Goal: Transaction & Acquisition: Purchase product/service

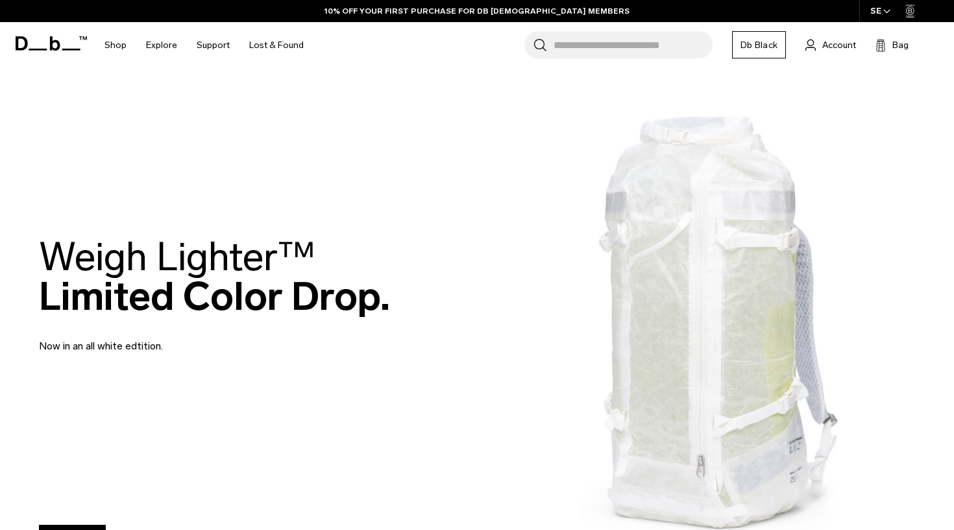
click at [618, 34] on input "Search for Bags, Luggage..." at bounding box center [633, 44] width 159 height 27
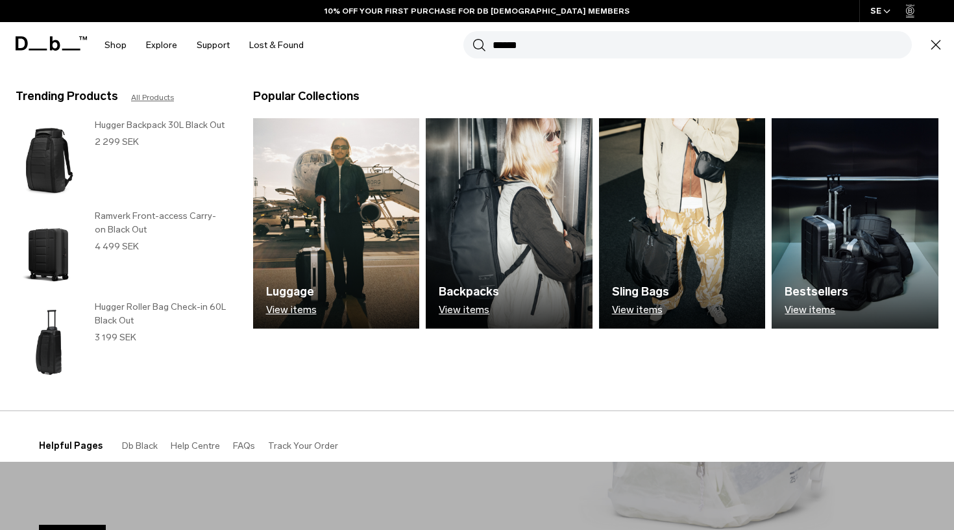
type input "******"
click at [479, 45] on button "Search" at bounding box center [480, 45] width 14 height 14
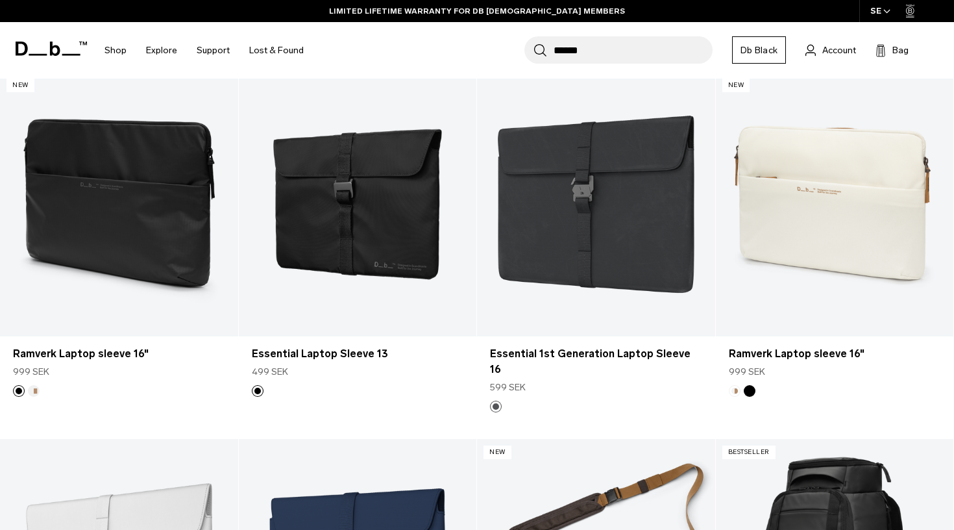
scroll to position [552, 0]
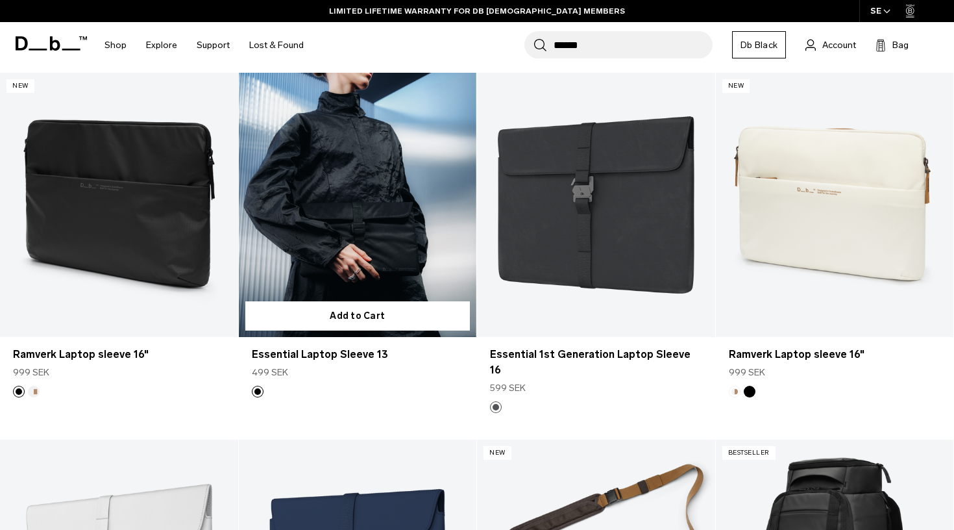
click at [369, 245] on link "Essential Laptop Sleeve 13" at bounding box center [358, 205] width 238 height 264
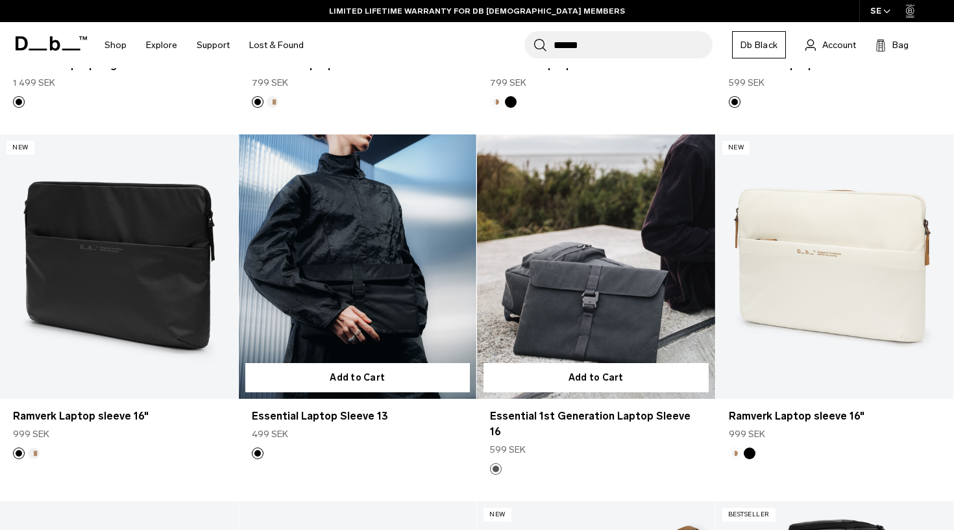
scroll to position [469, 0]
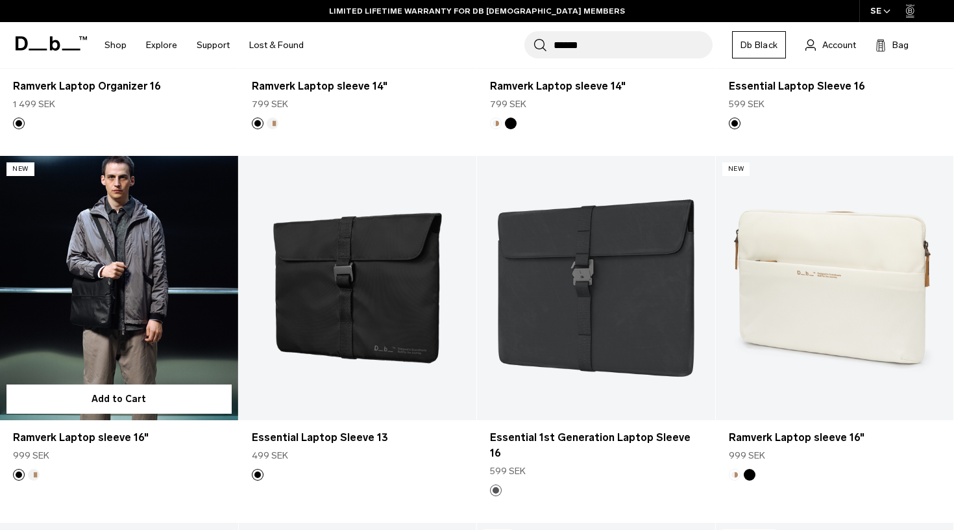
click at [140, 262] on link "Ramverk Laptop sleeve 16" at bounding box center [119, 288] width 238 height 264
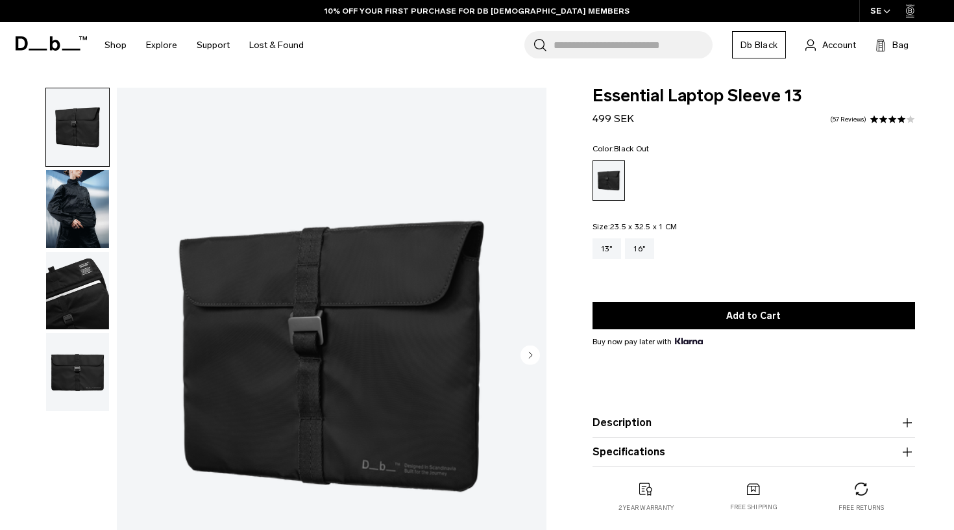
click at [69, 296] on img "button" at bounding box center [77, 291] width 63 height 78
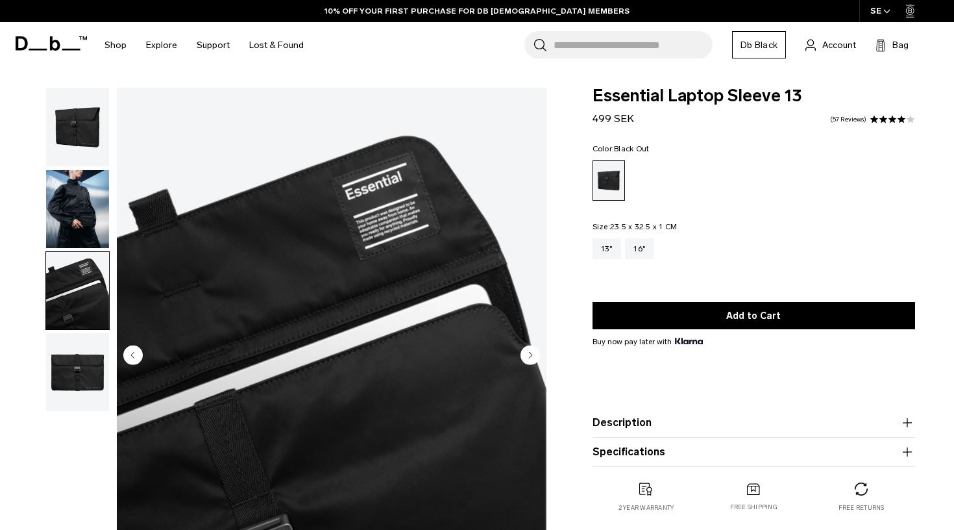
click at [73, 382] on img "button" at bounding box center [77, 372] width 63 height 78
